Goal: Task Accomplishment & Management: Complete application form

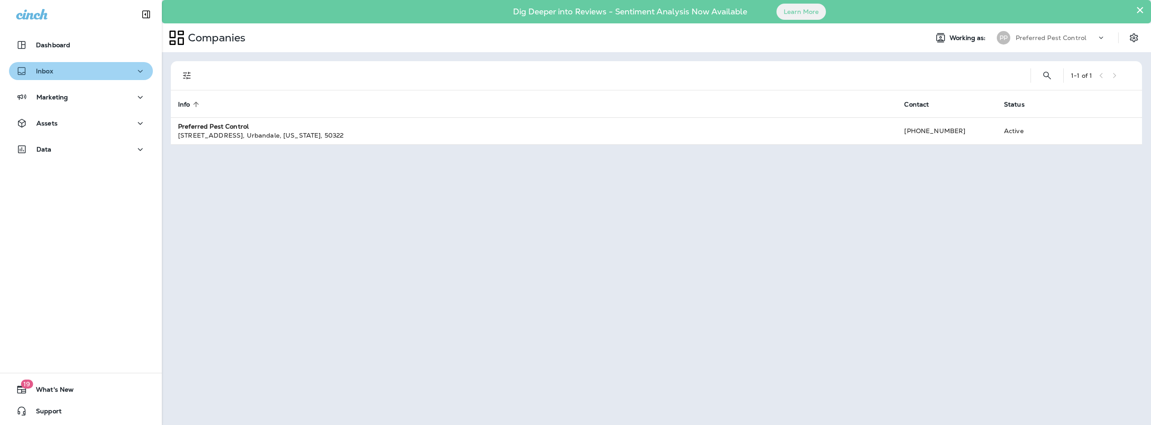
click at [99, 73] on div "Inbox" at bounding box center [80, 71] width 129 height 11
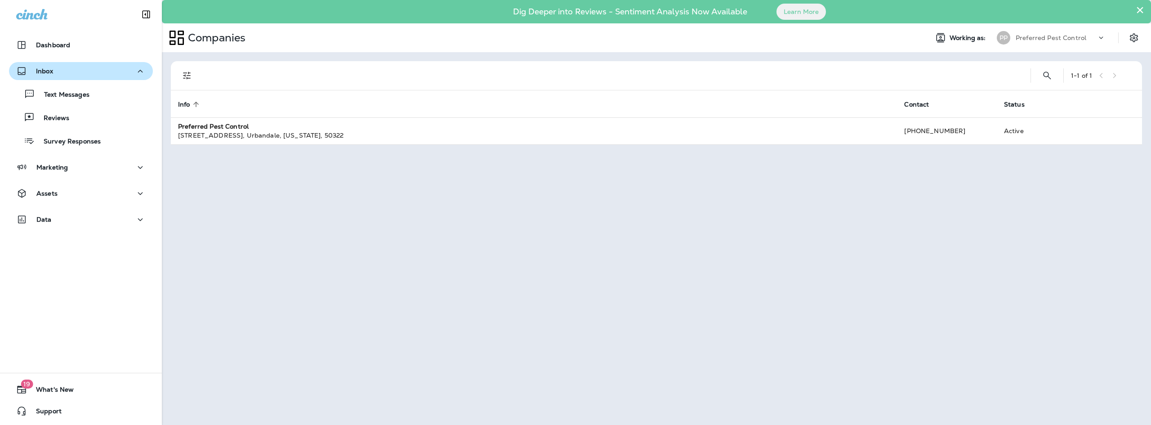
click at [99, 73] on div "Inbox" at bounding box center [80, 71] width 129 height 11
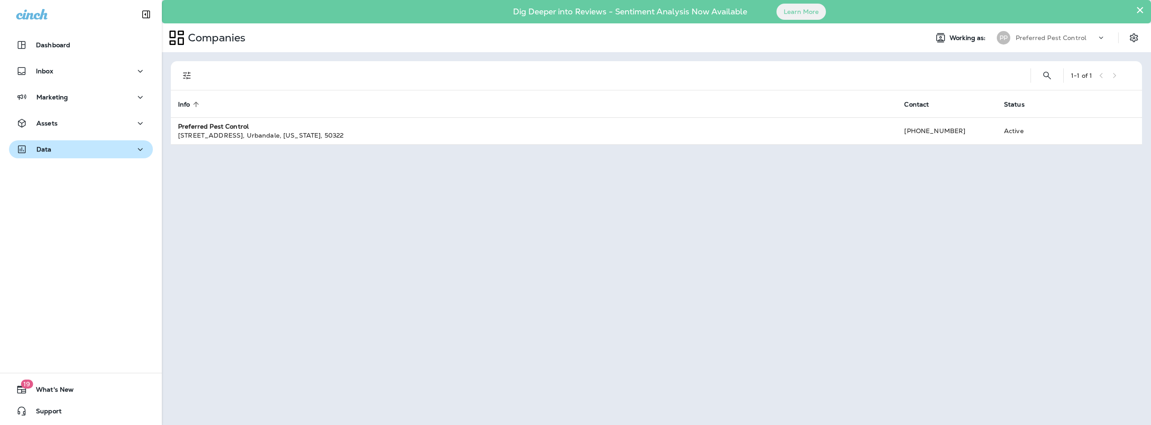
click at [98, 147] on div "Data" at bounding box center [80, 149] width 129 height 11
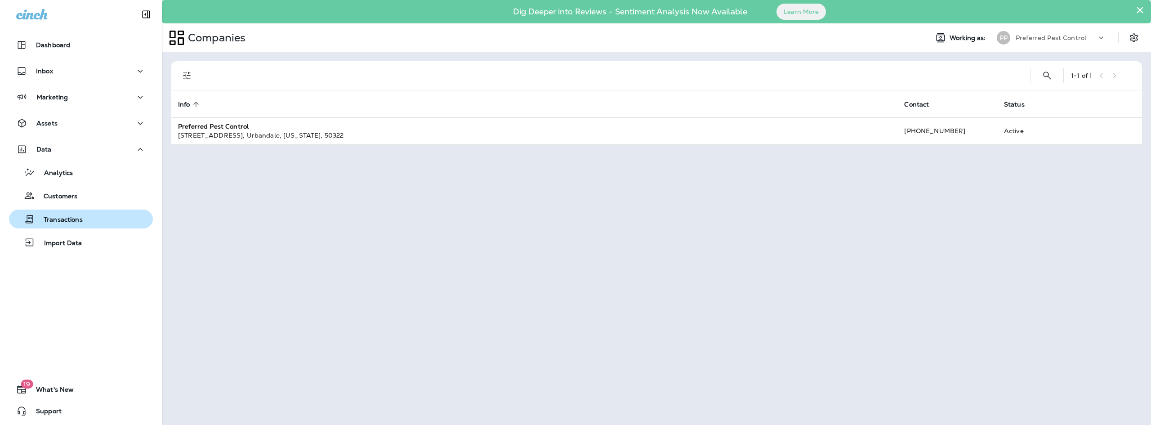
drag, startPoint x: 59, startPoint y: 176, endPoint x: 76, endPoint y: 209, distance: 37.4
click at [76, 209] on div "Analytics Customers Transactions Import Data" at bounding box center [81, 205] width 144 height 94
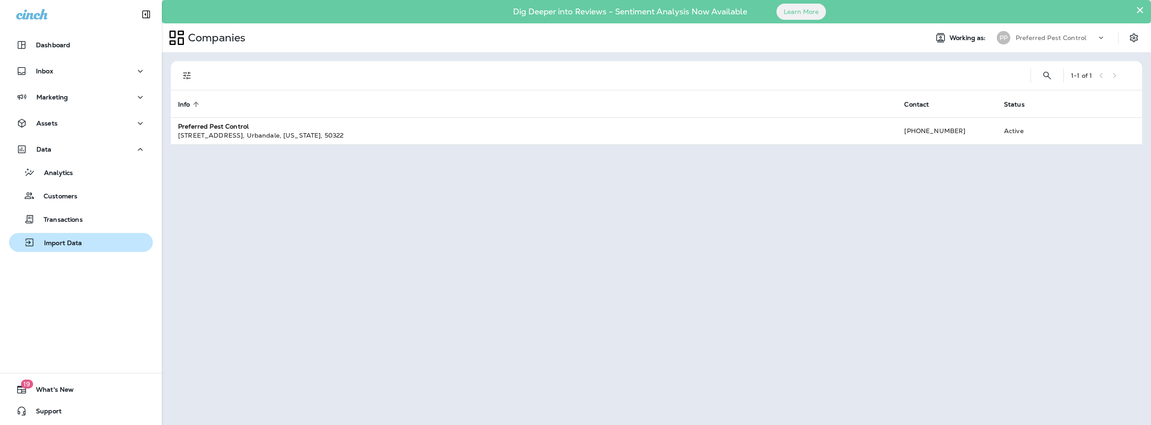
click at [67, 241] on p "Import Data" at bounding box center [58, 243] width 47 height 9
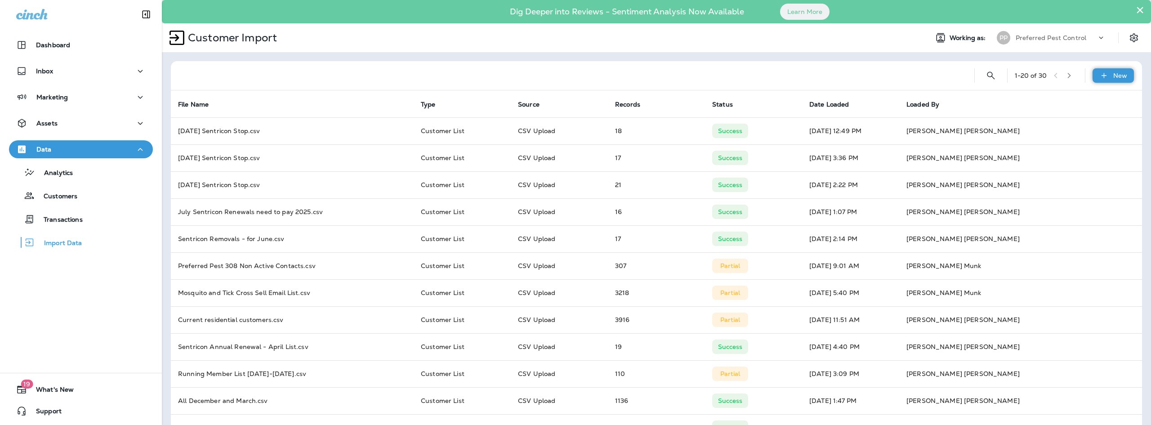
click at [1093, 69] on div "New" at bounding box center [1112, 75] width 41 height 14
click at [1091, 102] on p "Customer list" at bounding box center [1080, 99] width 42 height 7
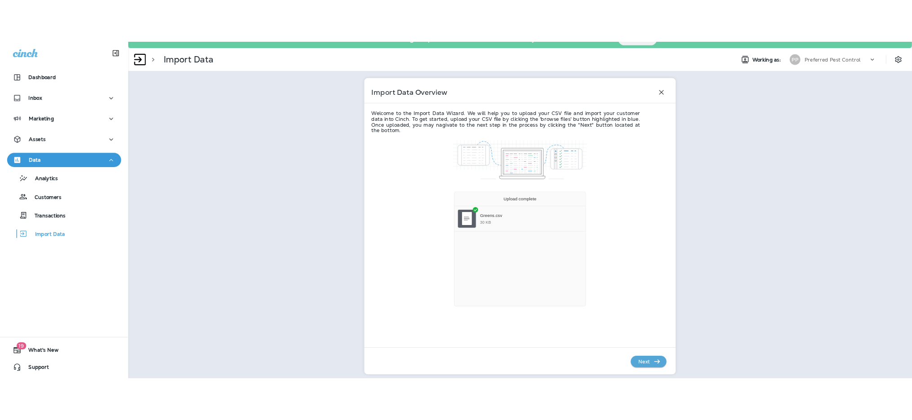
scroll to position [19, 0]
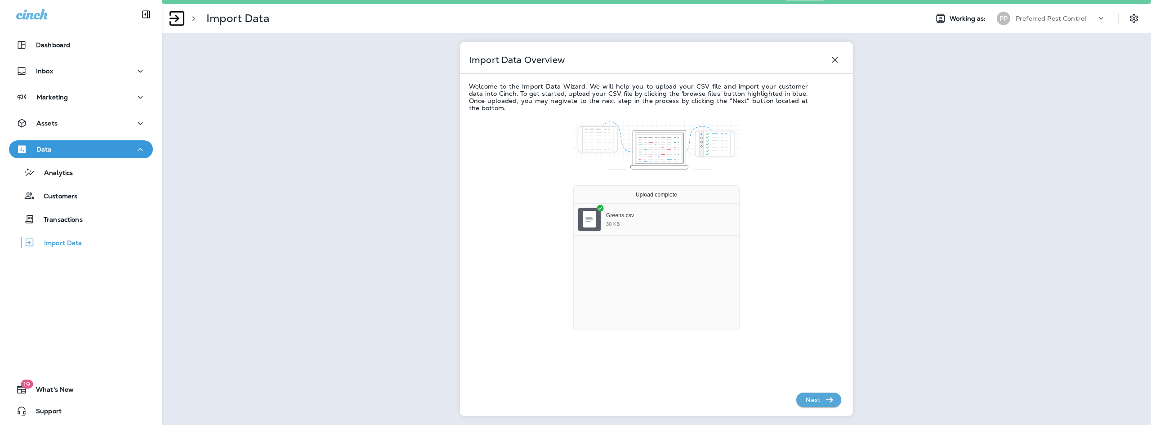
click at [832, 398] on button "Next" at bounding box center [818, 399] width 45 height 14
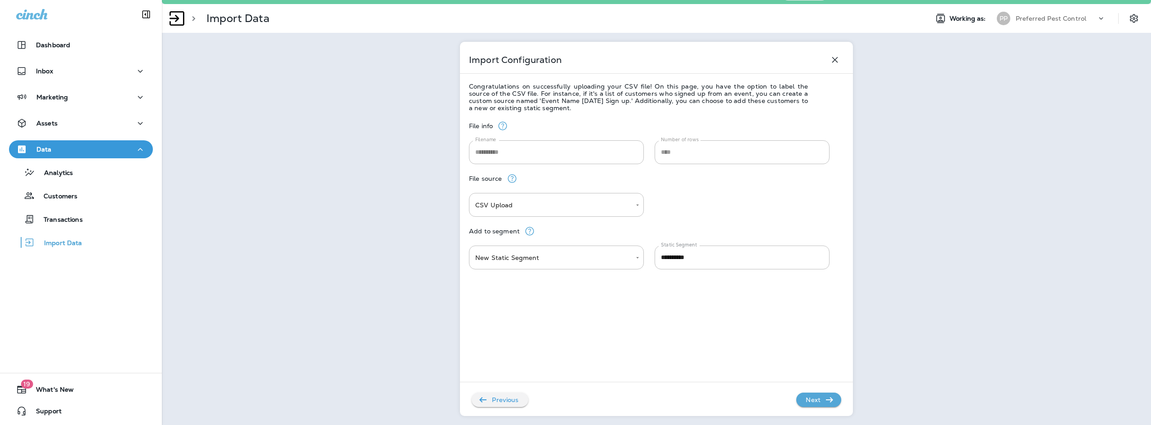
click at [812, 394] on p "Next" at bounding box center [813, 399] width 22 height 14
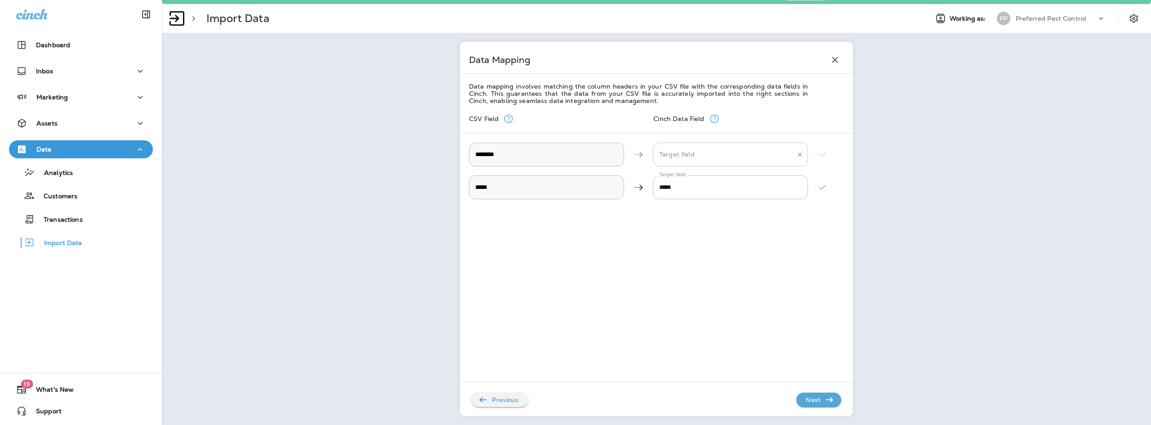
click at [704, 156] on input "Target field" at bounding box center [724, 155] width 134 height 16
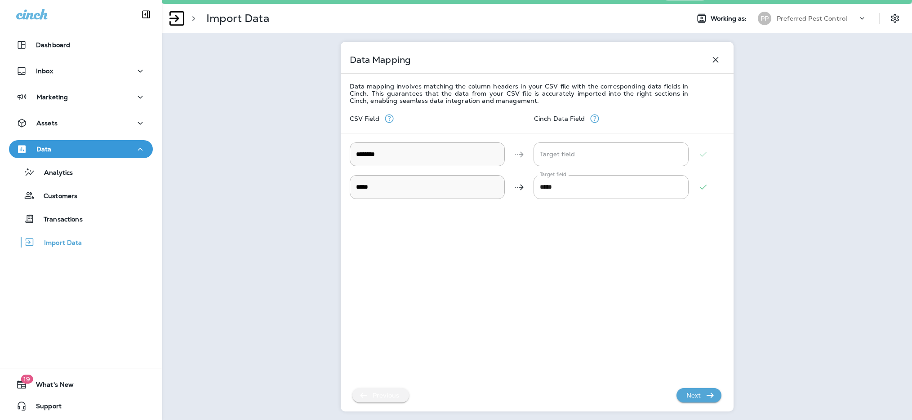
click at [369, 397] on p "Previous" at bounding box center [386, 395] width 34 height 14
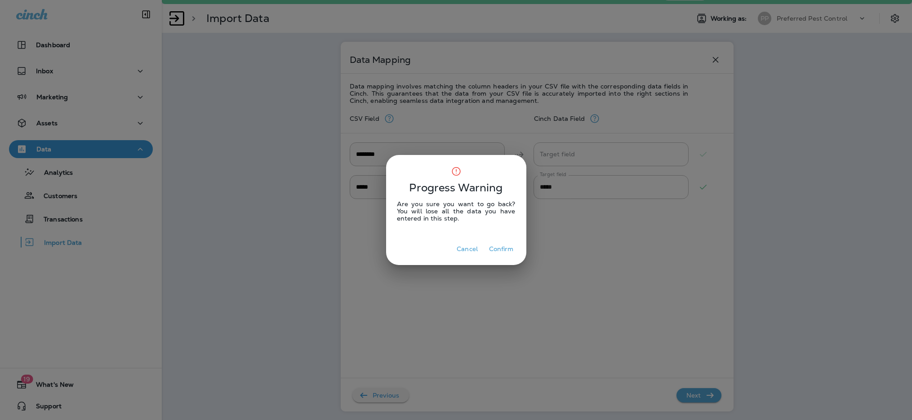
click at [502, 248] on button "Confirm" at bounding box center [502, 249] width 32 height 14
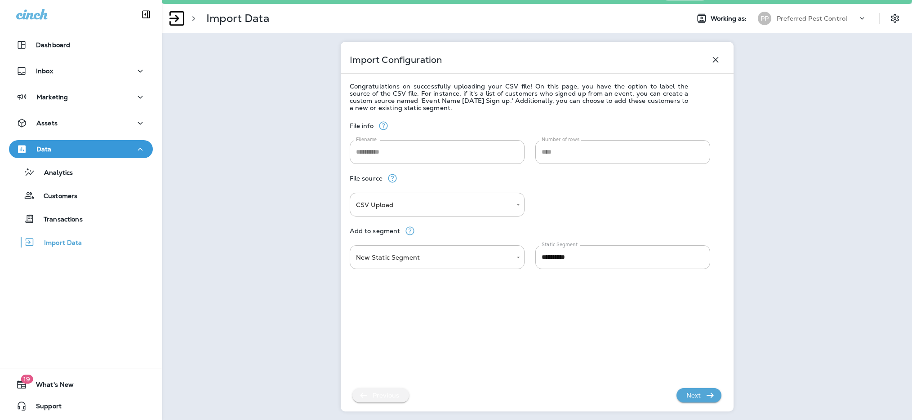
click at [375, 391] on p "Previous" at bounding box center [386, 395] width 34 height 14
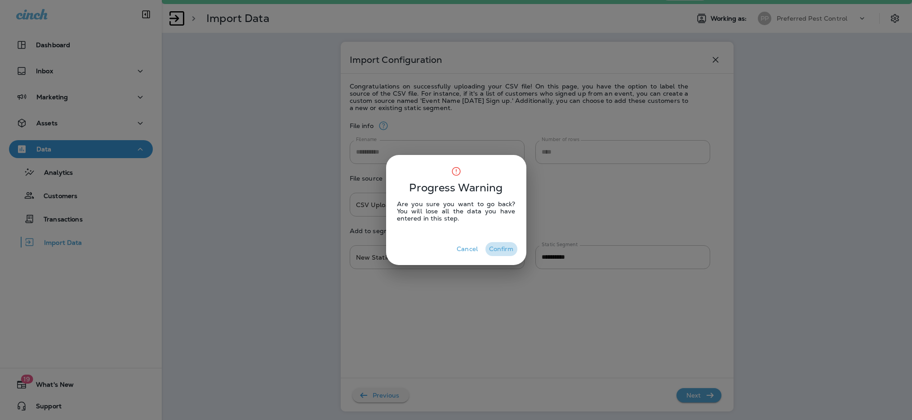
click at [498, 248] on button "Confirm" at bounding box center [502, 249] width 32 height 14
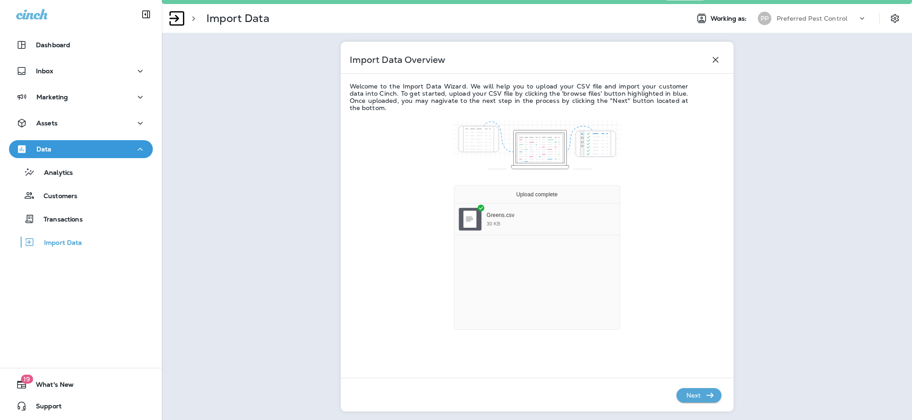
drag, startPoint x: 473, startPoint y: 217, endPoint x: 490, endPoint y: 214, distance: 17.3
click at [474, 217] on div "File Uploader" at bounding box center [470, 219] width 22 height 22
click at [611, 221] on div "Greens.csv 30 KB" at bounding box center [551, 219] width 129 height 14
click at [713, 59] on icon "button" at bounding box center [716, 60] width 6 height 6
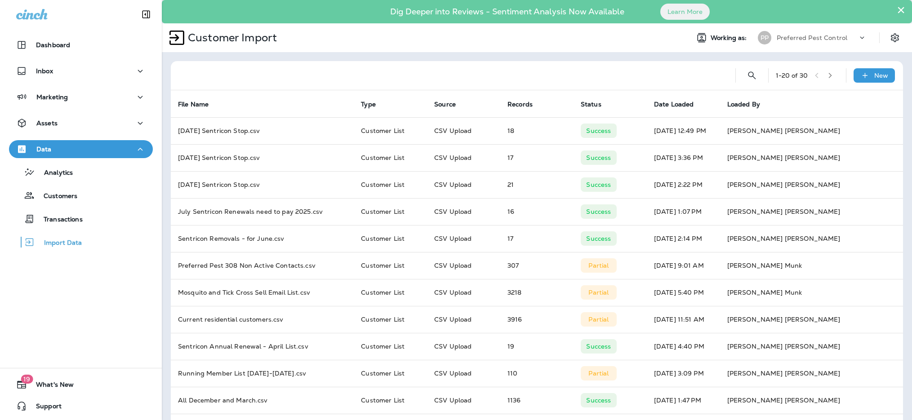
click at [866, 67] on div "1 - 20 of 30 New" at bounding box center [539, 75] width 722 height 29
click at [867, 73] on div "New" at bounding box center [874, 75] width 41 height 14
click at [826, 100] on p "Customer list" at bounding box center [841, 99] width 42 height 7
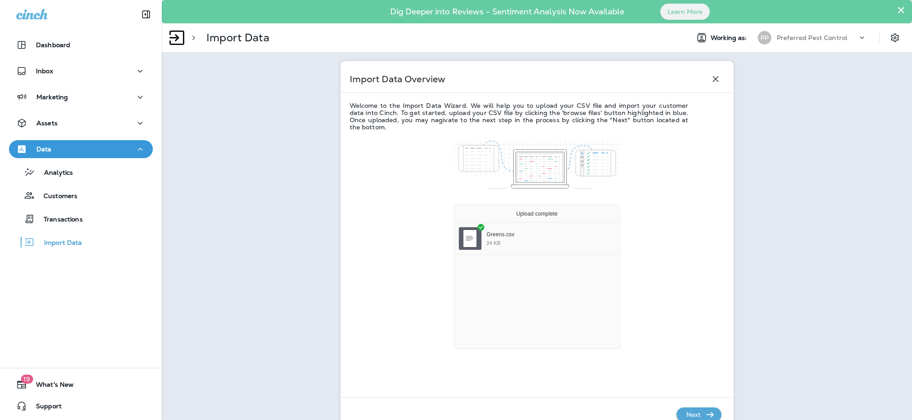
click at [698, 410] on p "Next" at bounding box center [694, 415] width 22 height 14
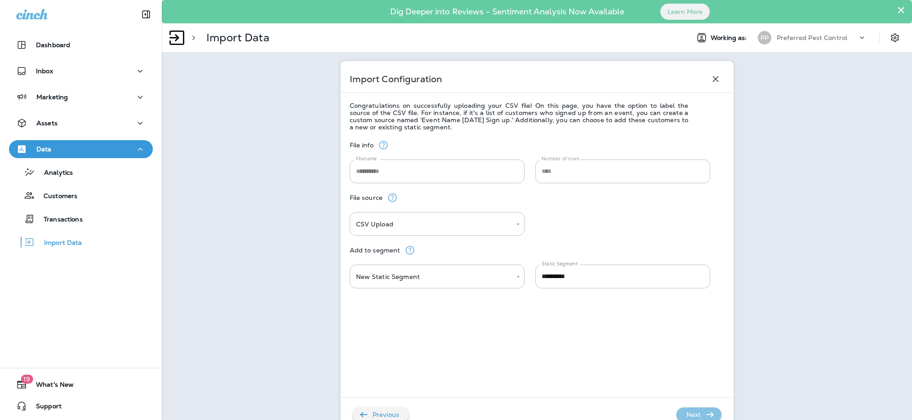
click at [693, 417] on p "Next" at bounding box center [694, 415] width 22 height 14
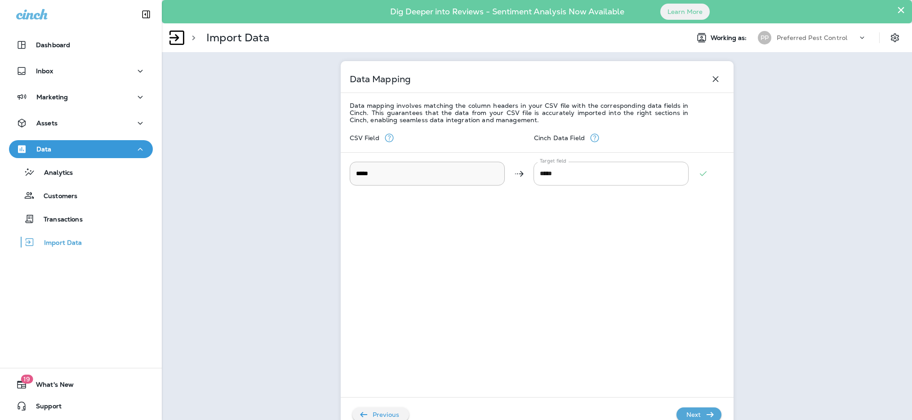
click at [695, 409] on p "Next" at bounding box center [694, 415] width 22 height 14
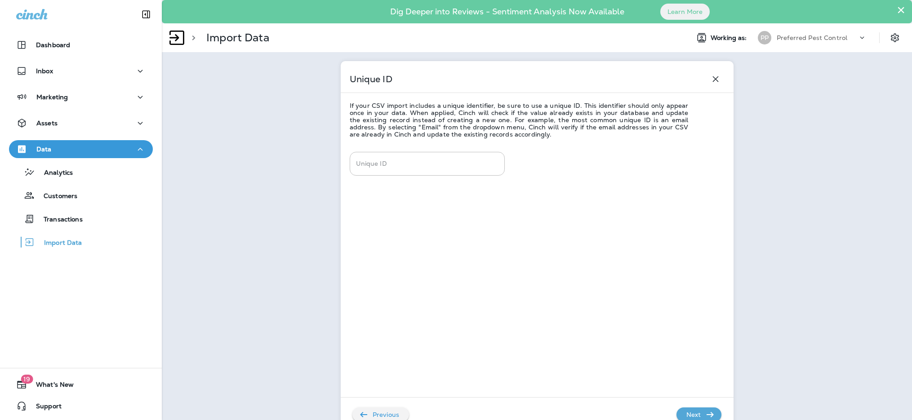
click at [689, 412] on p "Next" at bounding box center [694, 415] width 22 height 14
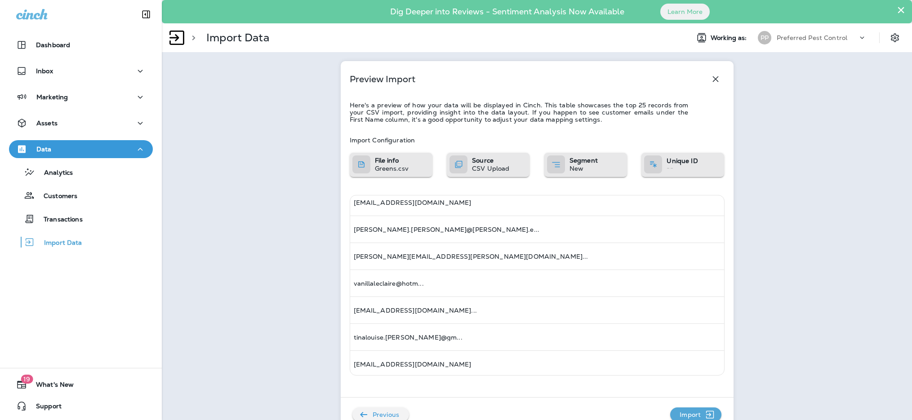
scroll to position [90, 0]
click at [691, 413] on p "Import" at bounding box center [690, 415] width 28 height 14
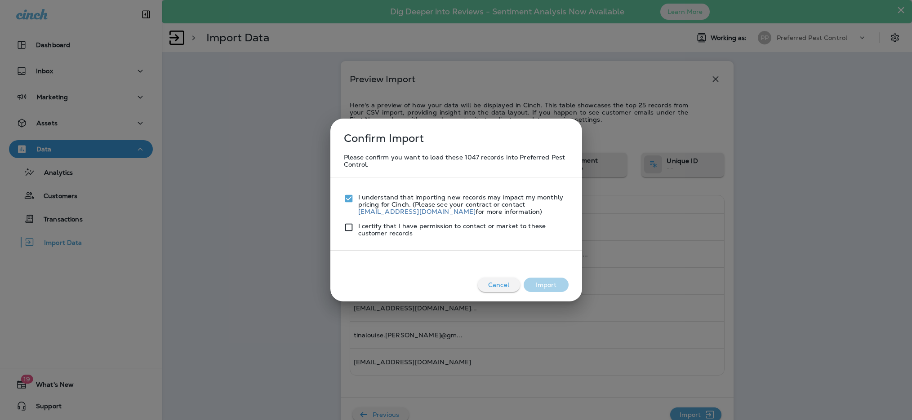
click at [348, 224] on div "I certify that I have permission to contact or market to these customer records" at bounding box center [456, 226] width 225 height 22
click at [548, 282] on button "Import" at bounding box center [546, 285] width 45 height 14
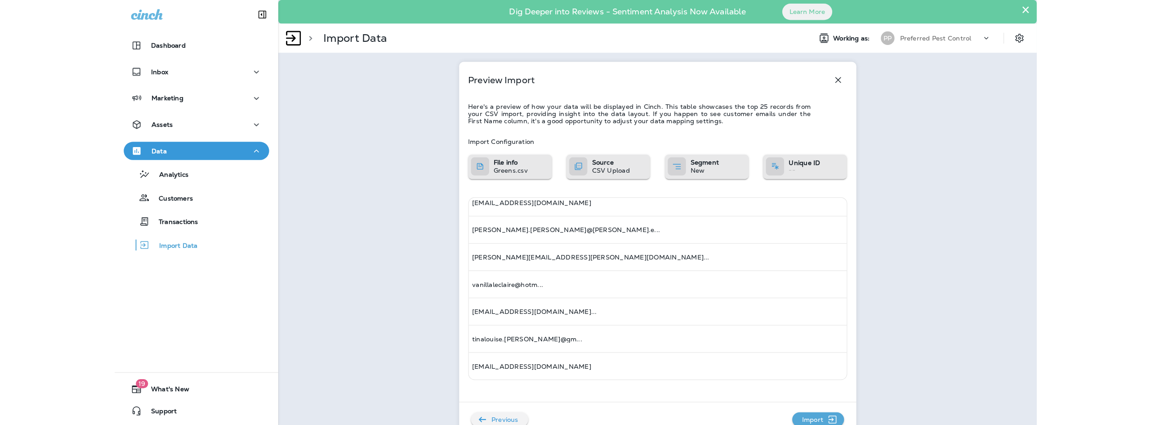
scroll to position [2, 0]
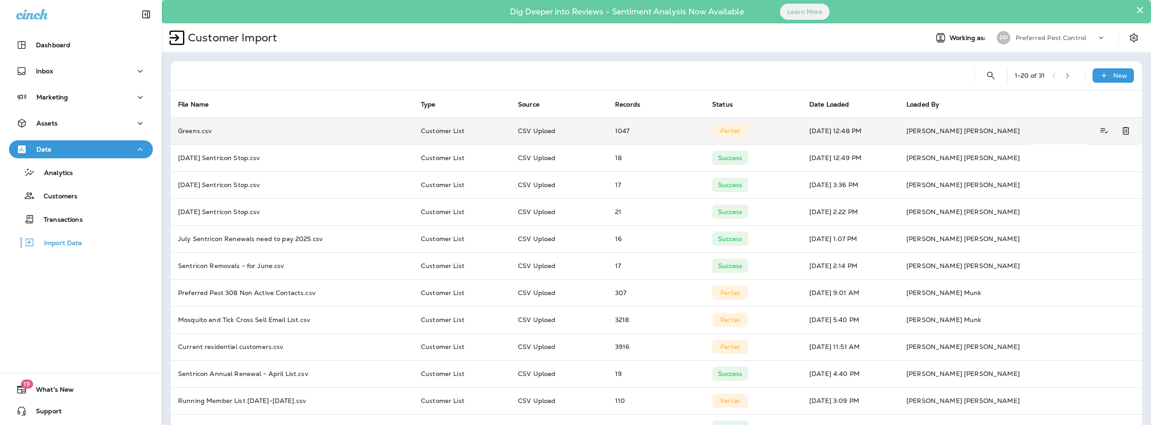
click at [760, 144] on td "Partial" at bounding box center [753, 130] width 97 height 27
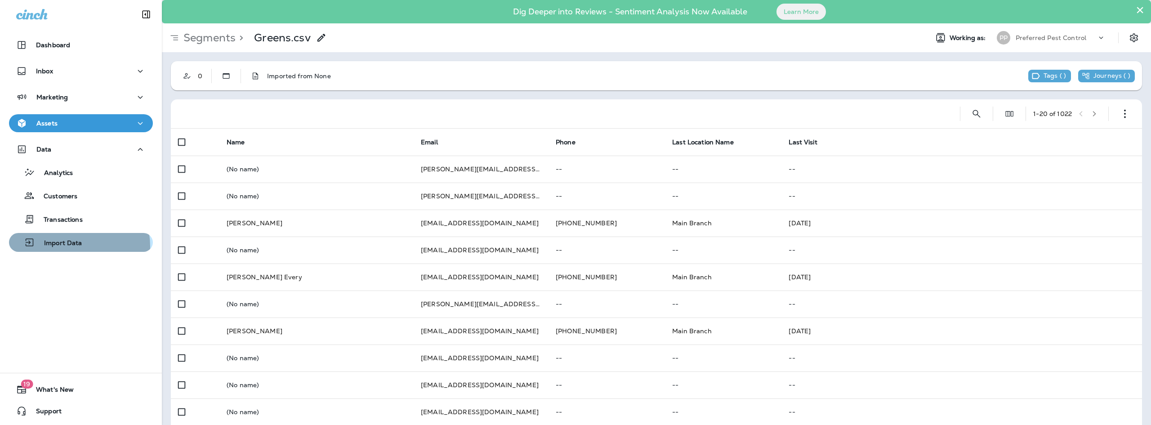
click at [69, 246] on p "Import Data" at bounding box center [58, 243] width 47 height 9
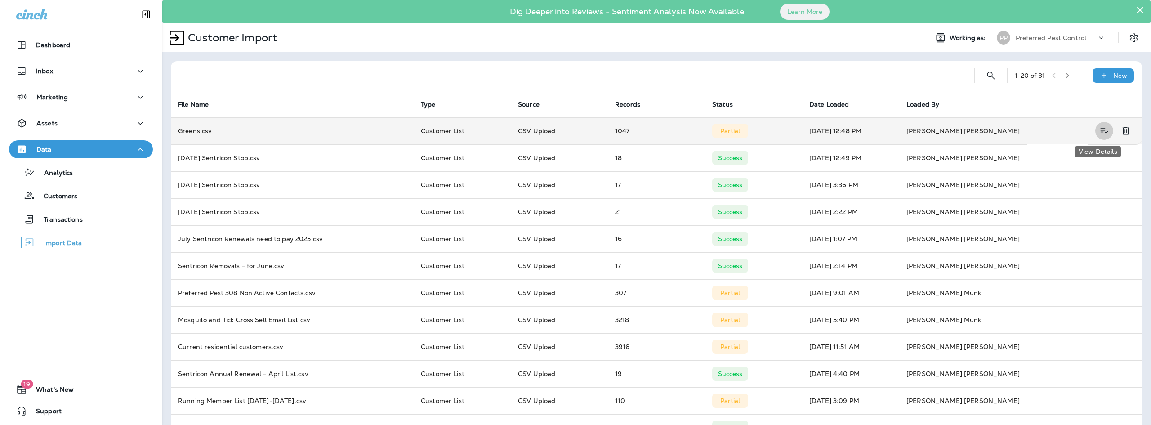
click at [1102, 130] on icon "View Details" at bounding box center [1103, 130] width 11 height 11
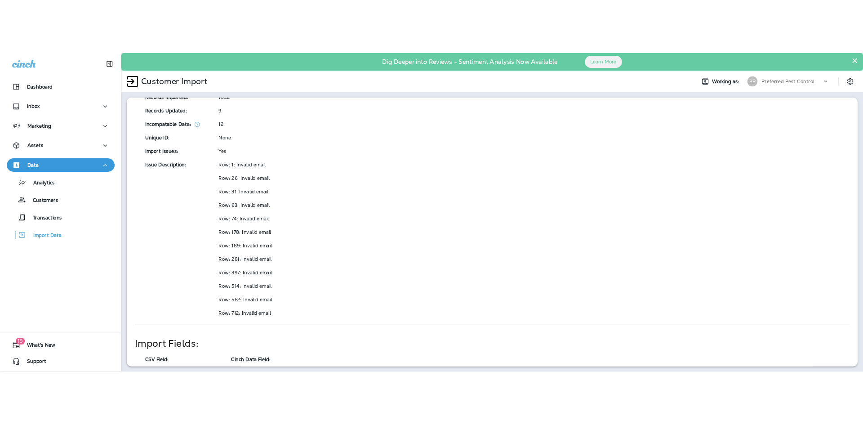
scroll to position [263, 0]
